Goal: Navigation & Orientation: Understand site structure

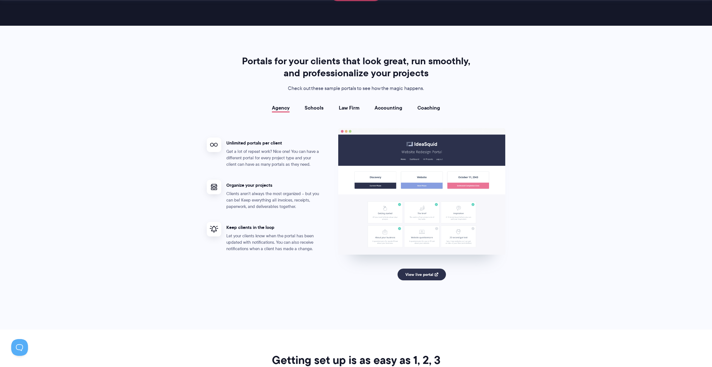
scroll to position [979, 0]
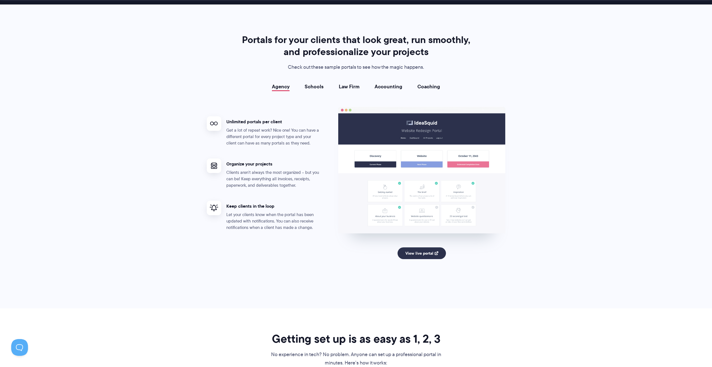
click at [319, 86] on link "Schools" at bounding box center [314, 87] width 19 height 6
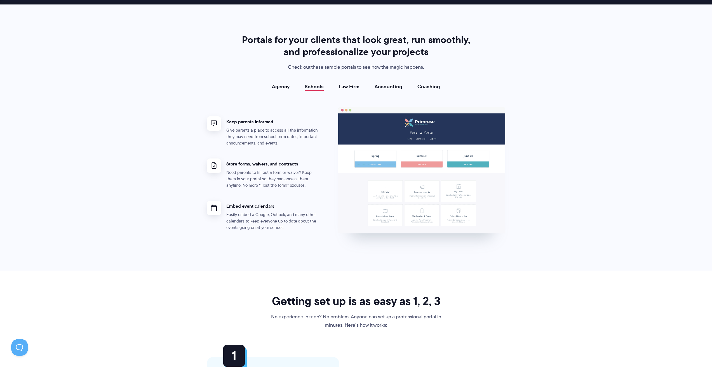
click at [355, 90] on div "Agency Schools Law Firm Accounting Coaching Agency Unlimited portals per client…" at bounding box center [356, 163] width 299 height 158
click at [356, 88] on link "Law Firm" at bounding box center [349, 87] width 21 height 6
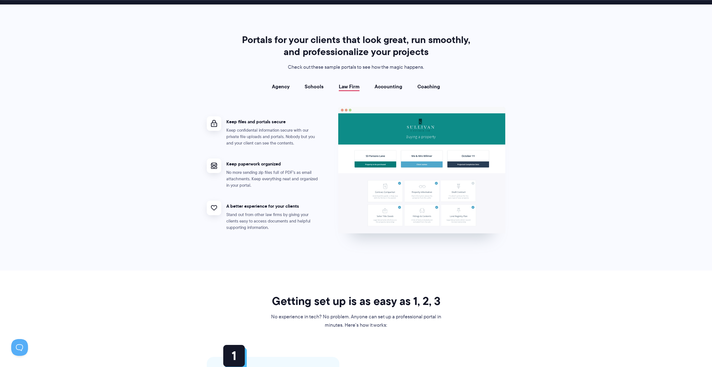
click at [391, 84] on link "Accounting" at bounding box center [389, 87] width 28 height 6
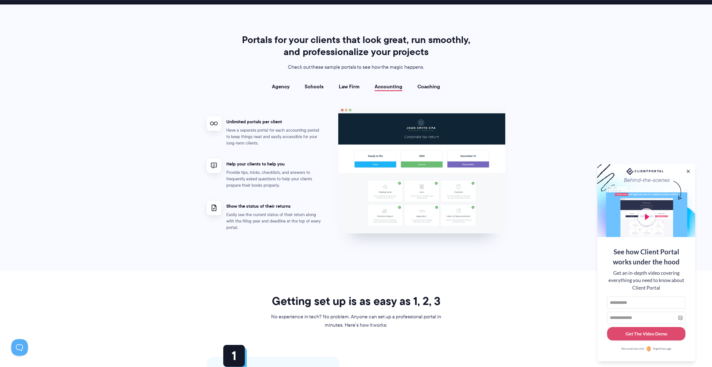
click at [430, 85] on link "Coaching" at bounding box center [429, 87] width 23 height 6
